Goal: Task Accomplishment & Management: Use online tool/utility

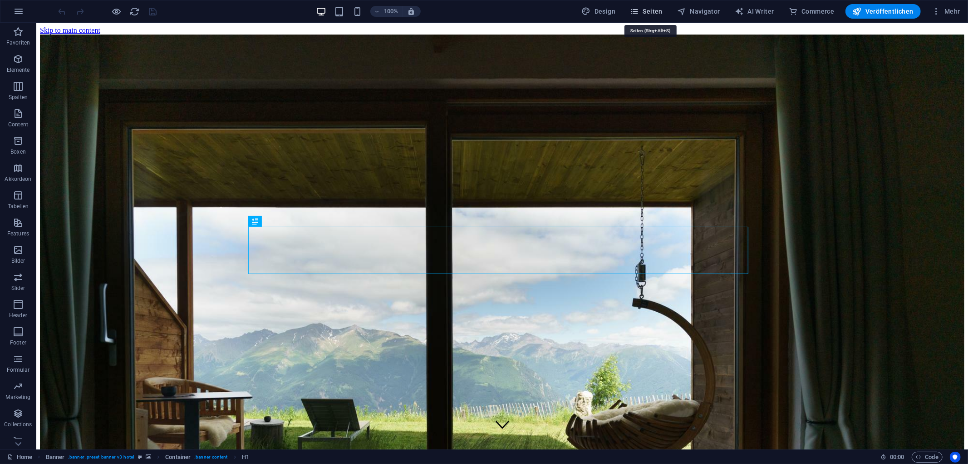
click at [644, 10] on span "Seiten" at bounding box center [646, 11] width 33 height 9
click at [648, 14] on span "Seiten" at bounding box center [646, 11] width 33 height 9
click at [644, 9] on span "Seiten" at bounding box center [646, 11] width 33 height 9
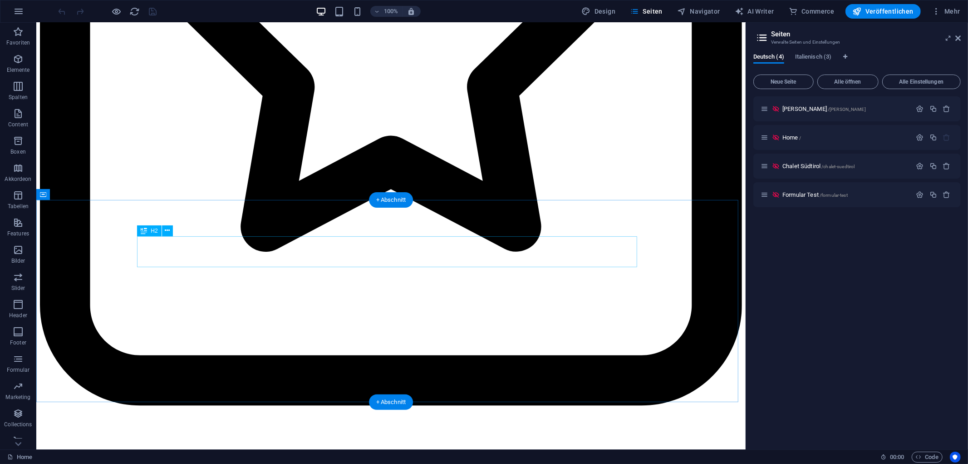
scroll to position [3275, 0]
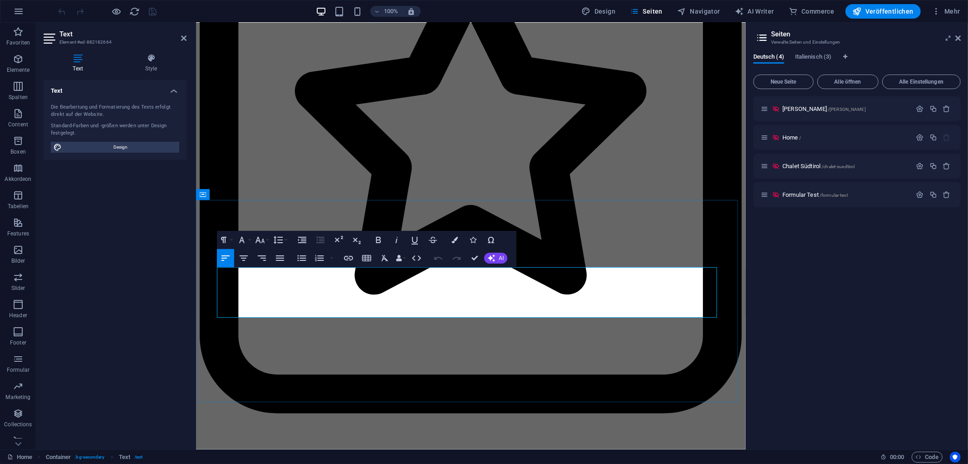
scroll to position [3190, 0]
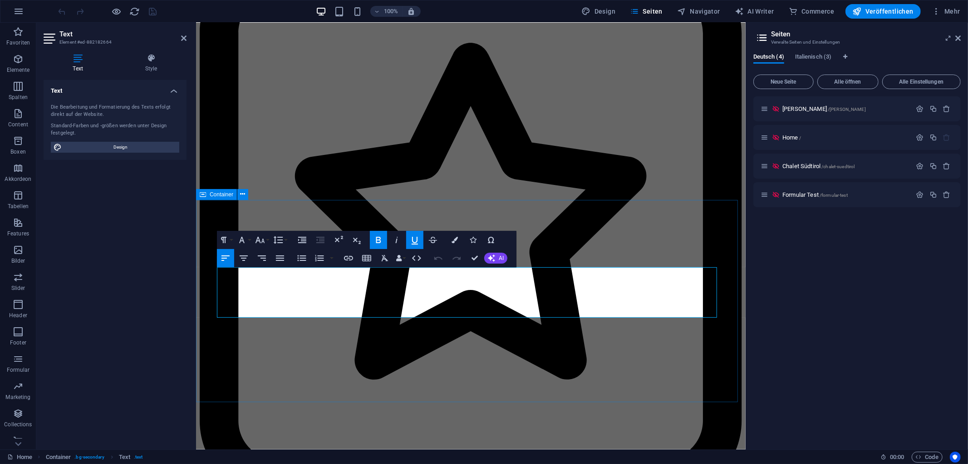
drag, startPoint x: 333, startPoint y: 300, endPoint x: 215, endPoint y: 296, distance: 117.6
click at [806, 57] on span "Italienisch (3)" at bounding box center [813, 57] width 36 height 13
click at [824, 135] on p "Home /" at bounding box center [846, 137] width 127 height 6
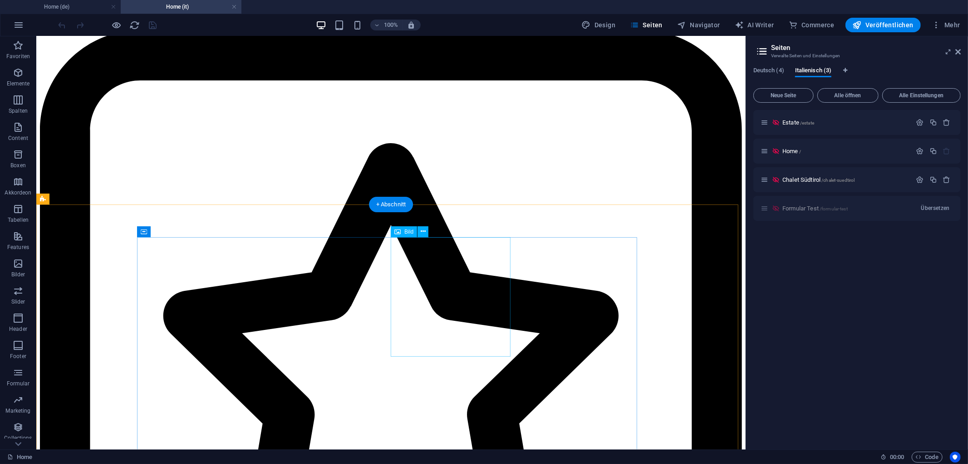
scroll to position [2875, 0]
